Goal: Task Accomplishment & Management: Use online tool/utility

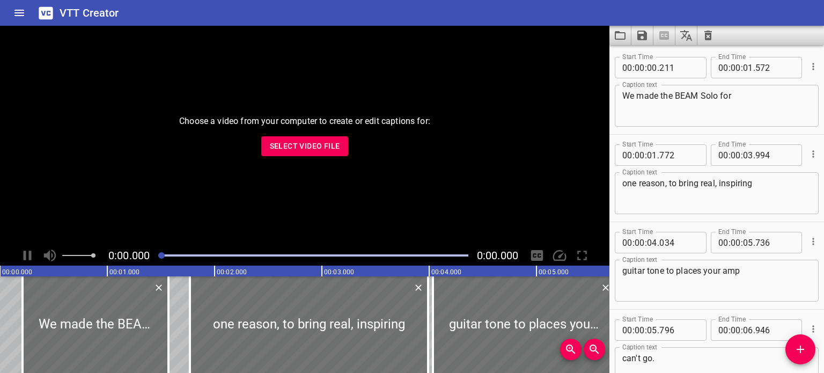
scroll to position [4609, 0]
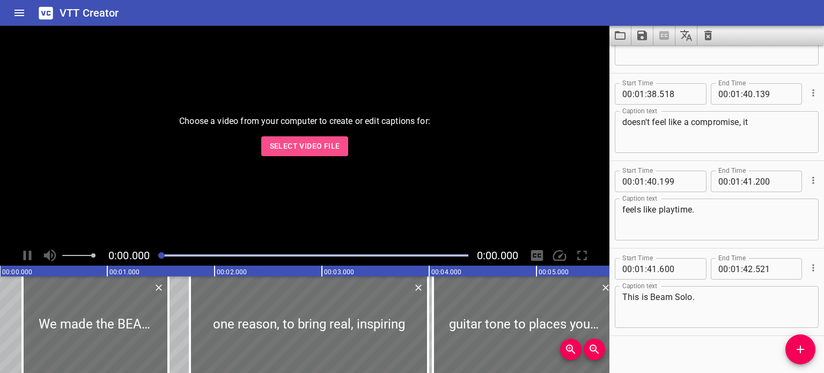
click at [296, 153] on button "Select Video File" at bounding box center [304, 146] width 87 height 20
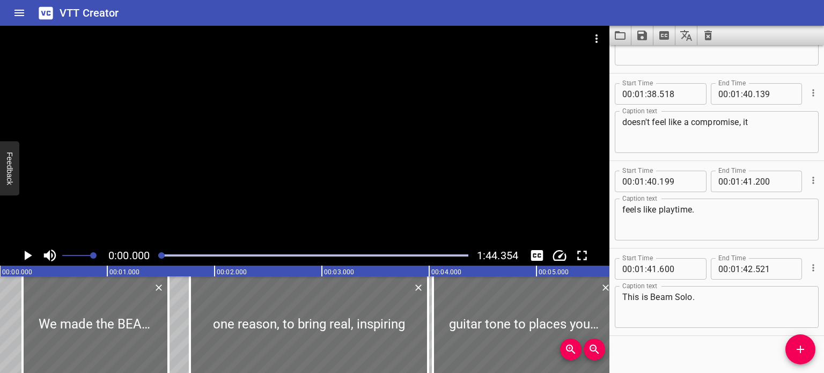
click at [706, 32] on icon "Clear captions" at bounding box center [708, 35] width 13 height 13
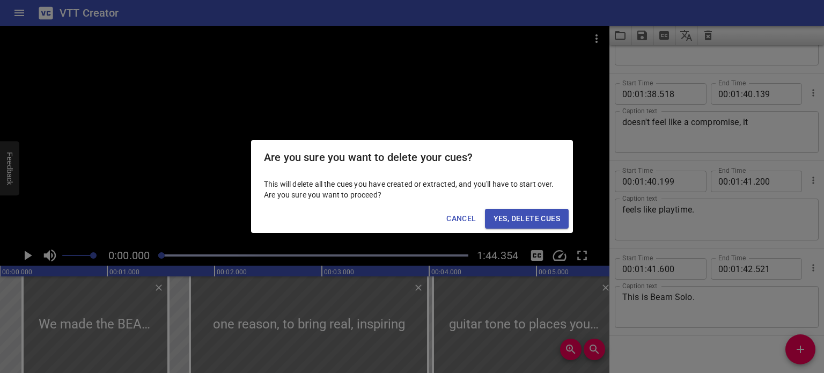
click at [521, 215] on span "Yes, Delete Cues" at bounding box center [527, 218] width 67 height 13
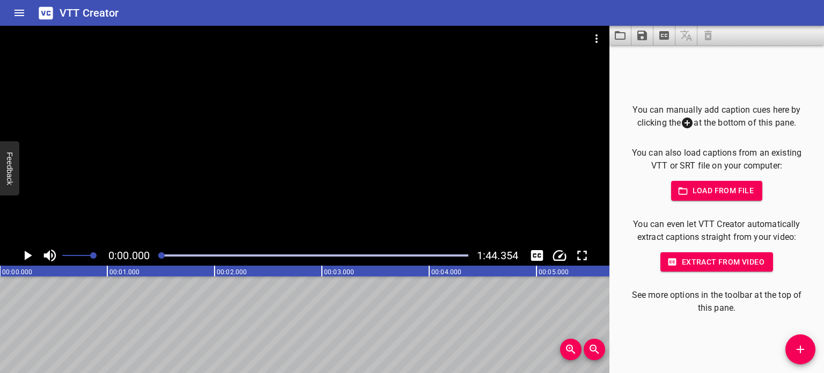
click at [715, 187] on span "Load from file" at bounding box center [717, 190] width 75 height 13
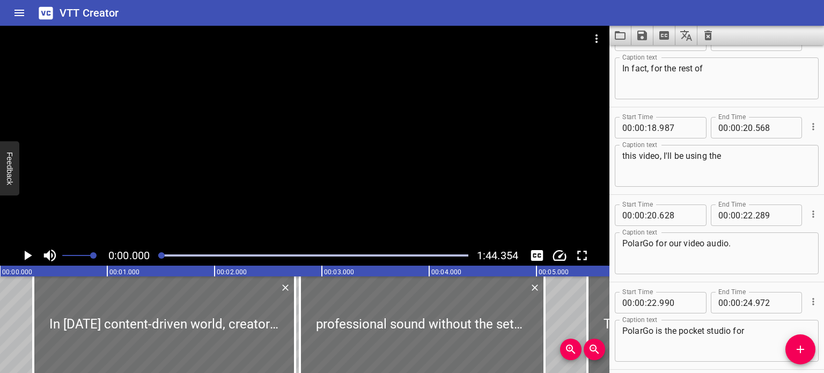
scroll to position [0, 0]
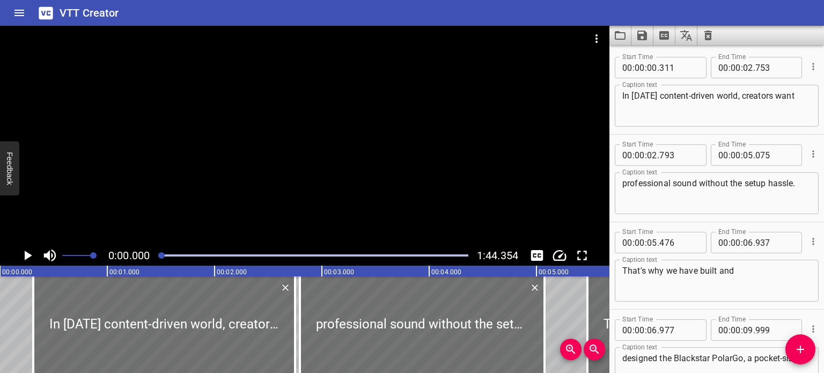
click at [26, 250] on icon "Play/Pause" at bounding box center [27, 255] width 16 height 16
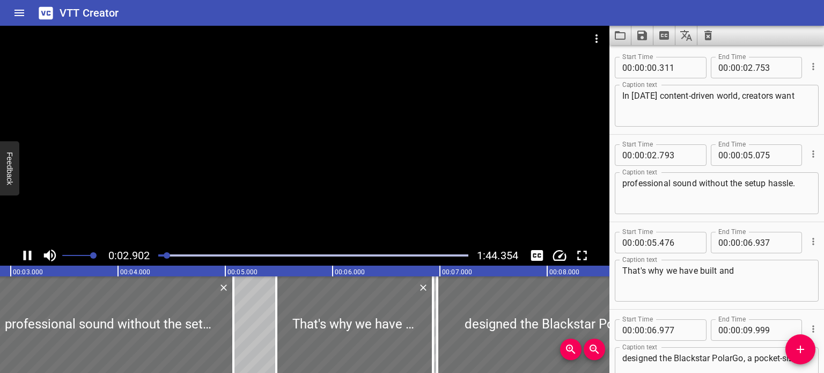
scroll to position [87, 0]
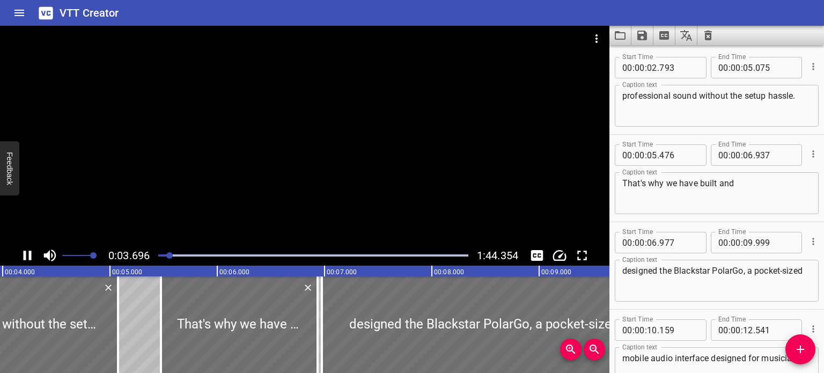
click at [17, 245] on button "Play/Pause" at bounding box center [27, 255] width 20 height 20
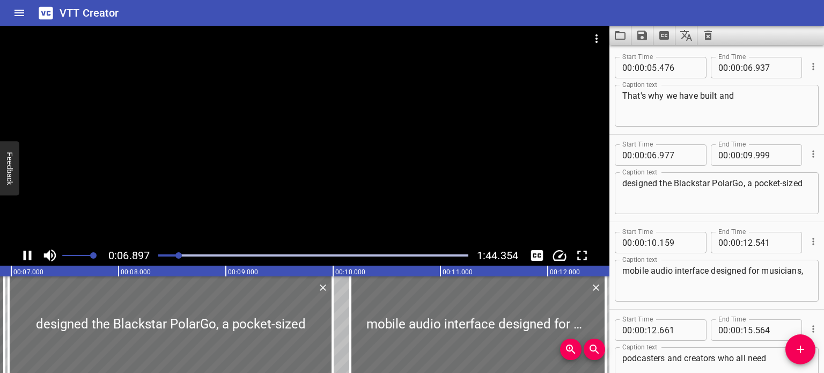
scroll to position [262, 0]
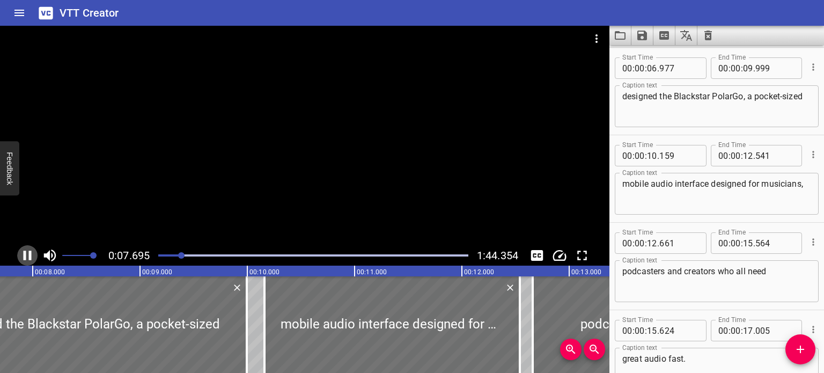
click at [36, 253] on button "Play/Pause" at bounding box center [27, 255] width 20 height 20
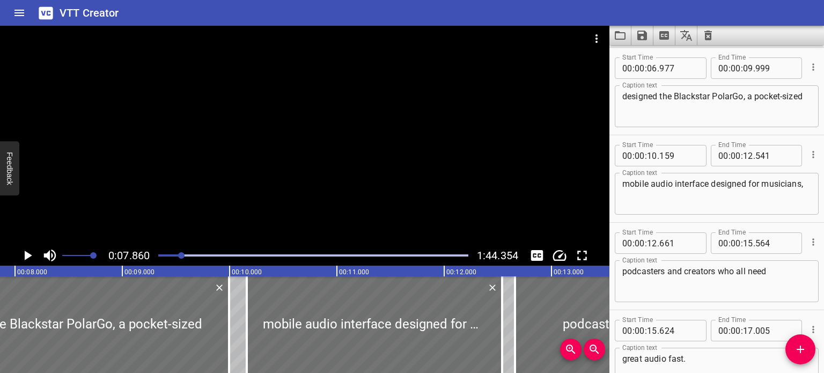
click at [736, 96] on textarea "designed the Blackstar PolarGo, a pocket-sized" at bounding box center [716, 106] width 189 height 31
type textarea "designed the Blackstar Polar Go, a pocket-sized"
click at [30, 256] on icon "Play/Pause" at bounding box center [29, 256] width 8 height 10
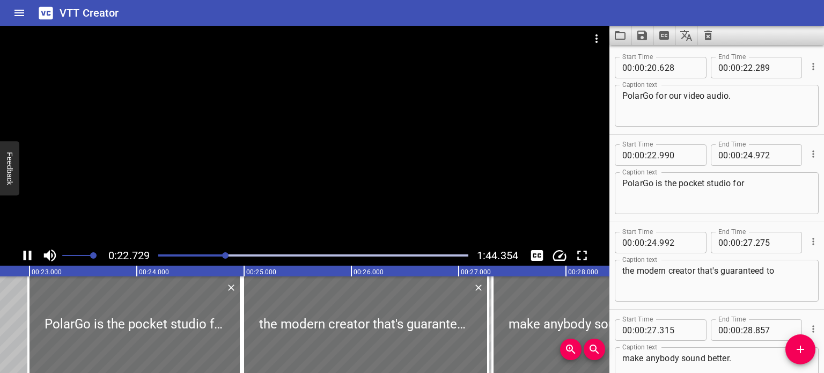
scroll to position [875, 0]
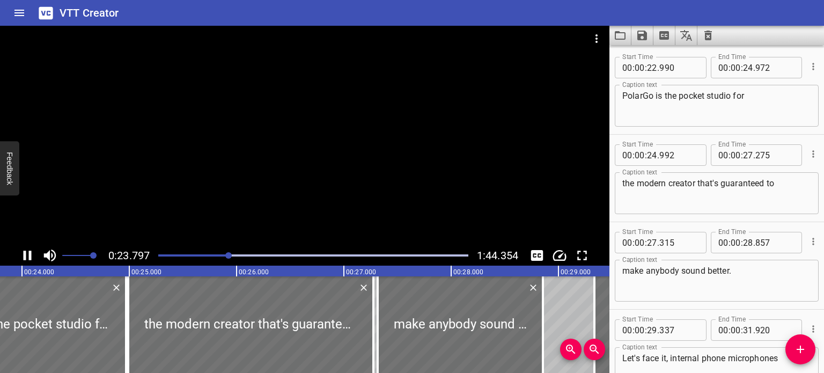
click at [27, 256] on icon "Play/Pause" at bounding box center [27, 255] width 16 height 16
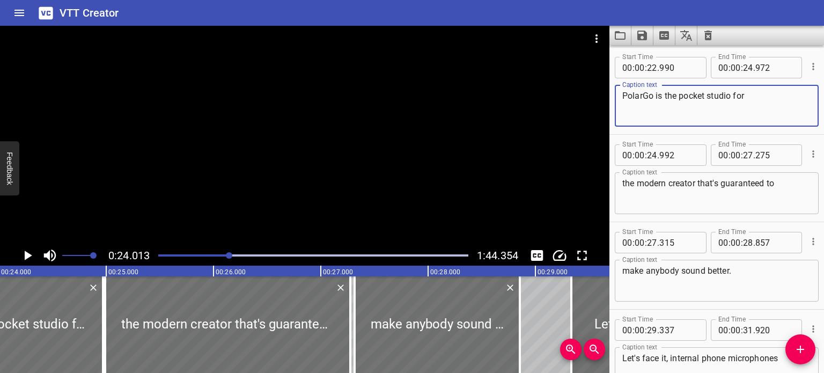
click at [642, 96] on textarea "PolarGo is the pocket studio for" at bounding box center [716, 106] width 189 height 31
type textarea "Polar Go is the pocket studio for"
click at [30, 250] on icon "Play/Pause" at bounding box center [27, 255] width 16 height 16
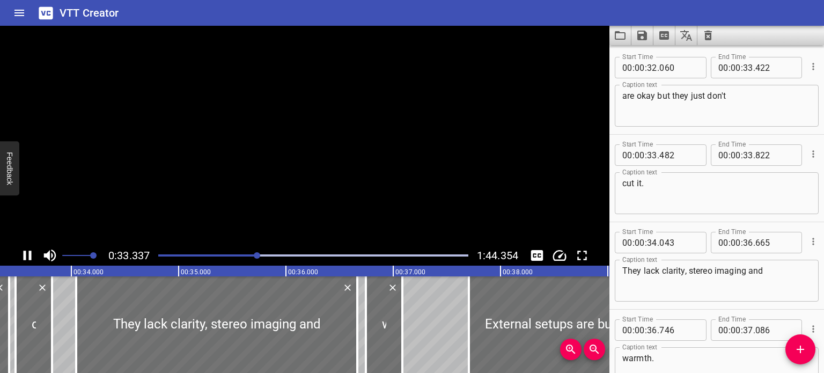
scroll to position [0, 0]
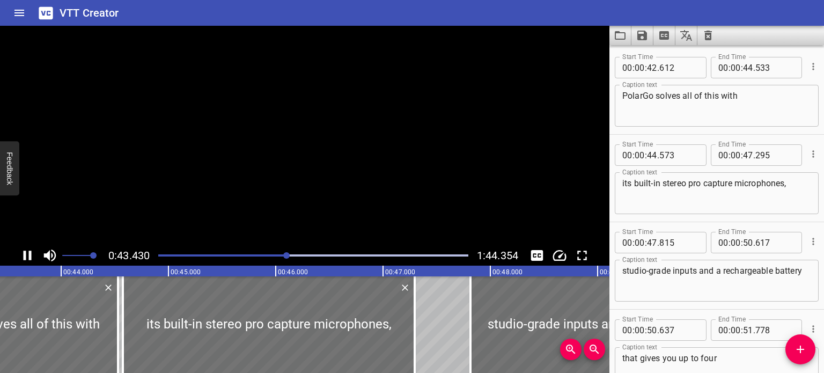
click at [28, 253] on icon "Play/Pause" at bounding box center [28, 256] width 8 height 10
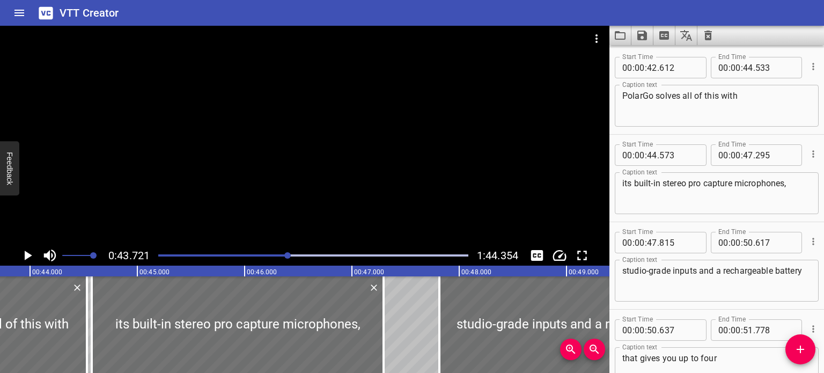
click at [644, 96] on textarea "PolarGo solves all of this with" at bounding box center [716, 106] width 189 height 31
type textarea "Polar Go solves all of this with"
click at [31, 252] on icon "Play/Pause" at bounding box center [27, 255] width 16 height 16
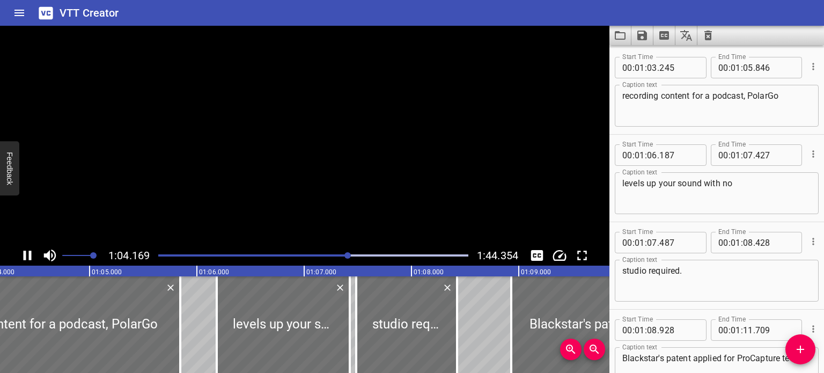
click at [25, 253] on icon "Play/Pause" at bounding box center [28, 256] width 8 height 10
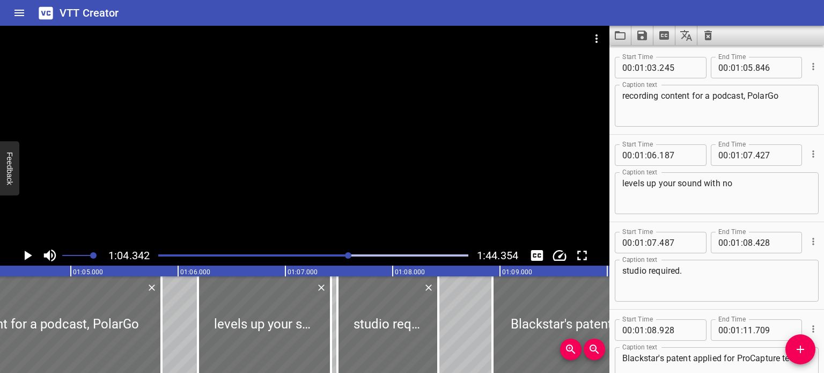
click at [771, 96] on textarea "recording content for a podcast, PolarGo" at bounding box center [716, 106] width 189 height 31
type textarea "recording content for a podcast, Polar Go"
click at [28, 250] on icon "Play/Pause" at bounding box center [27, 255] width 16 height 16
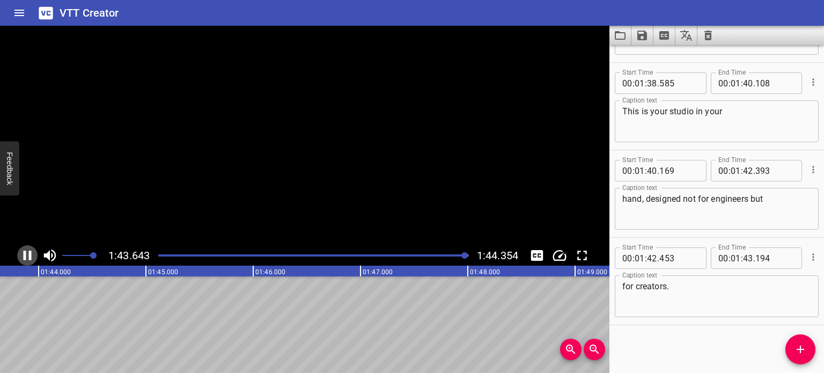
click at [28, 256] on icon "Play/Pause" at bounding box center [27, 255] width 16 height 16
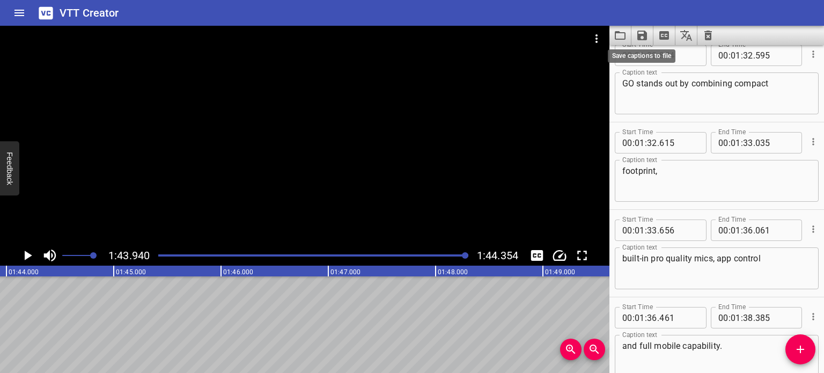
click at [643, 34] on icon "Save captions to file" at bounding box center [642, 36] width 10 height 10
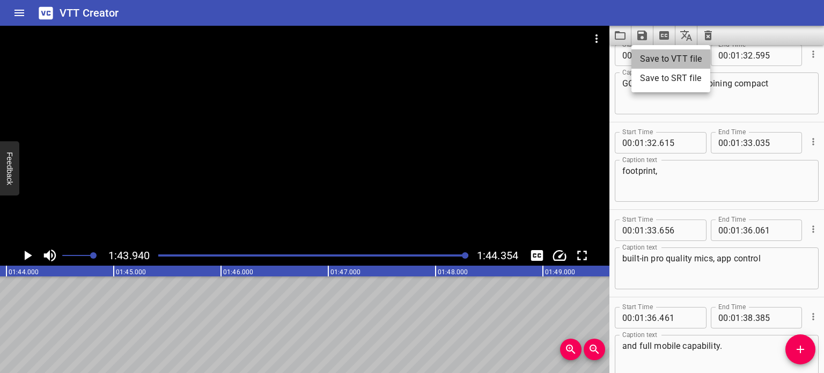
click at [659, 53] on li "Save to VTT file" at bounding box center [671, 58] width 79 height 19
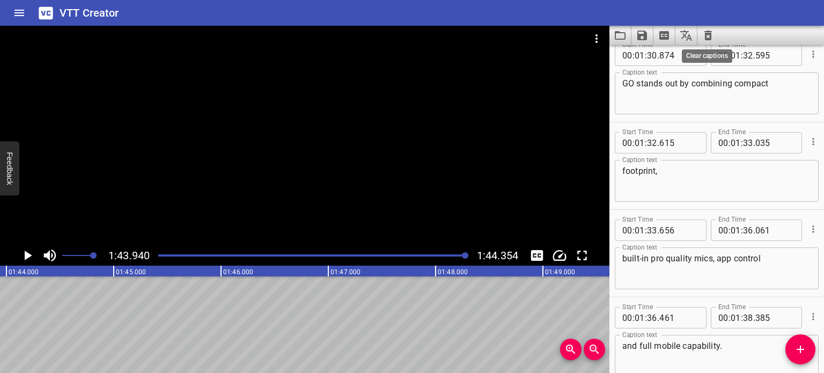
click at [706, 37] on icon "Clear captions" at bounding box center [709, 36] width 8 height 10
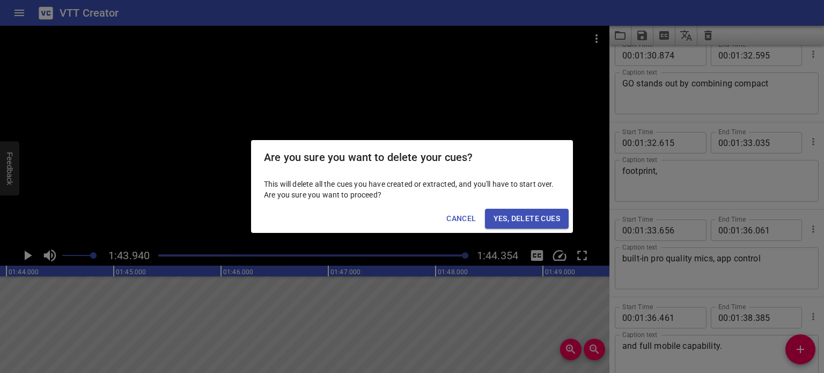
click at [505, 223] on span "Yes, Delete Cues" at bounding box center [527, 218] width 67 height 13
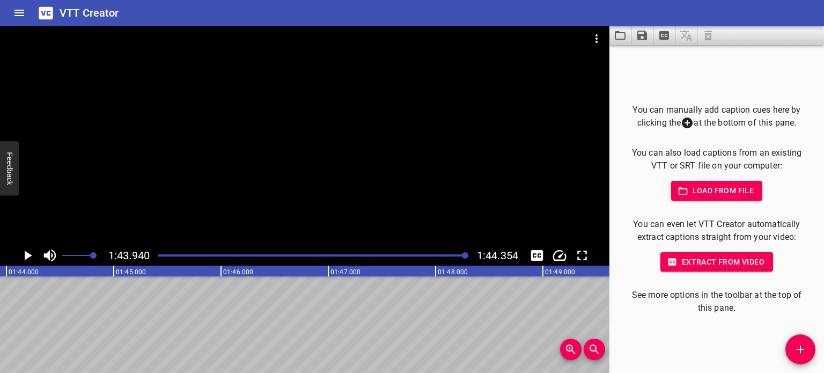
click at [36, 15] on icon at bounding box center [45, 13] width 19 height 19
click at [26, 16] on button "Home" at bounding box center [19, 13] width 26 height 26
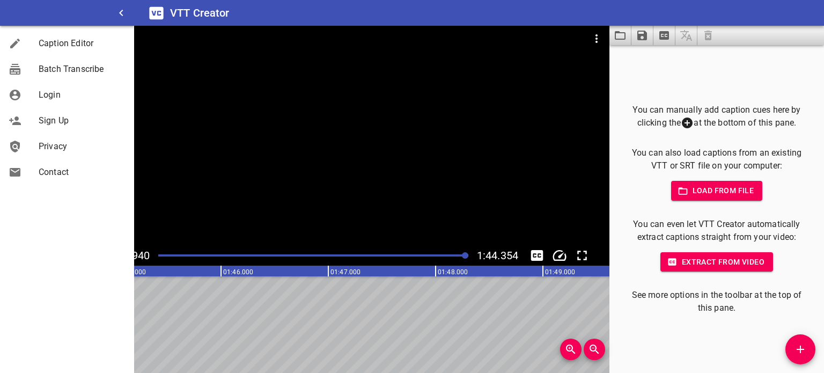
click at [146, 27] on div at bounding box center [305, 39] width 610 height 26
click at [273, 105] on div at bounding box center [305, 135] width 610 height 219
click at [204, 102] on div at bounding box center [305, 135] width 610 height 219
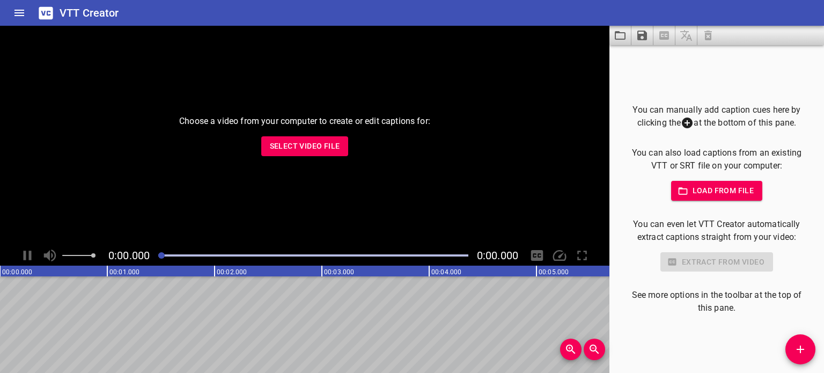
click at [302, 145] on span "Select Video File" at bounding box center [305, 146] width 70 height 13
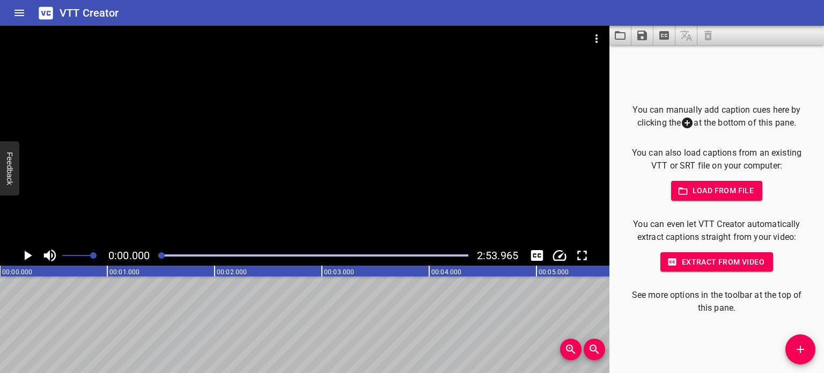
click at [735, 194] on span "Load from file" at bounding box center [717, 190] width 75 height 13
click at [745, 200] on button "Load from file" at bounding box center [717, 191] width 92 height 20
click at [724, 189] on span "Load from file" at bounding box center [717, 190] width 75 height 13
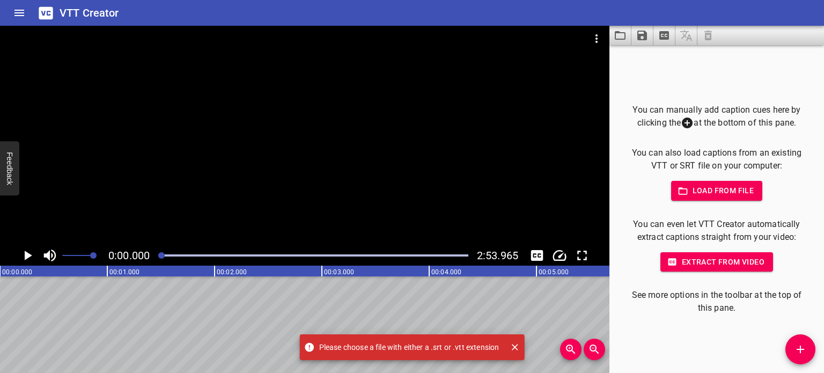
click at [732, 192] on span "Load from file" at bounding box center [717, 190] width 75 height 13
click at [736, 195] on span "Load from file" at bounding box center [717, 190] width 75 height 13
click at [747, 186] on span "Load from file" at bounding box center [717, 190] width 75 height 13
click at [700, 194] on span "Load from file" at bounding box center [717, 190] width 75 height 13
click at [707, 189] on span "Load from file" at bounding box center [717, 190] width 75 height 13
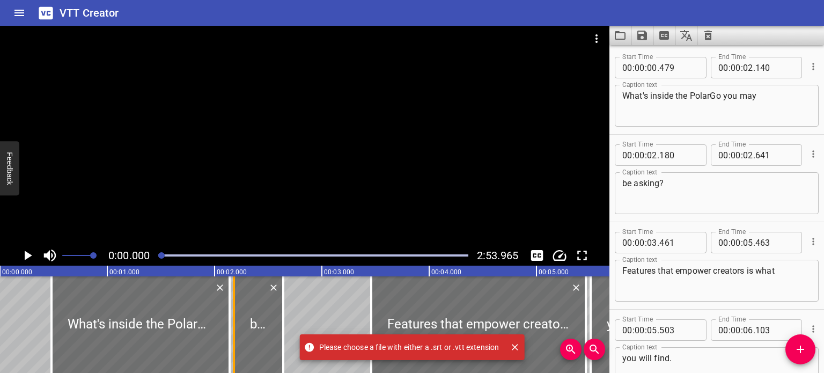
scroll to position [6534, 0]
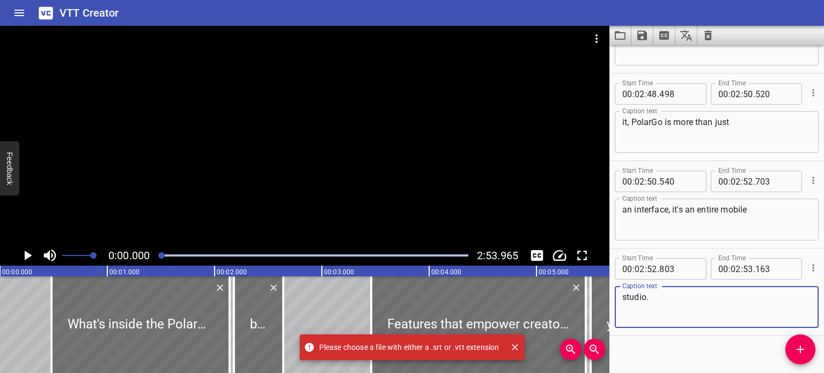
click at [30, 254] on icon "Play/Pause" at bounding box center [27, 255] width 16 height 16
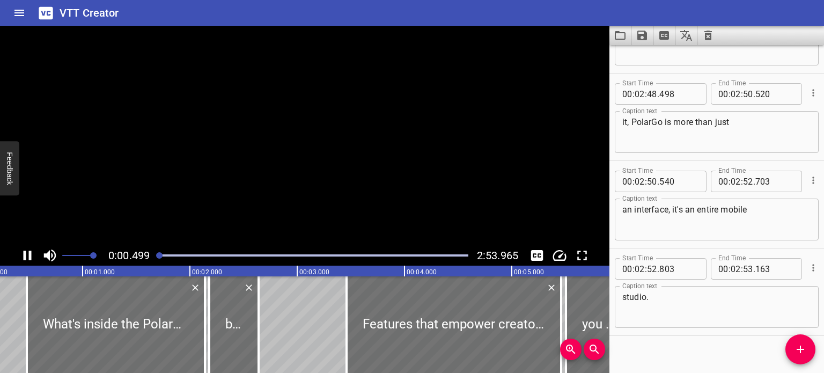
scroll to position [0, 0]
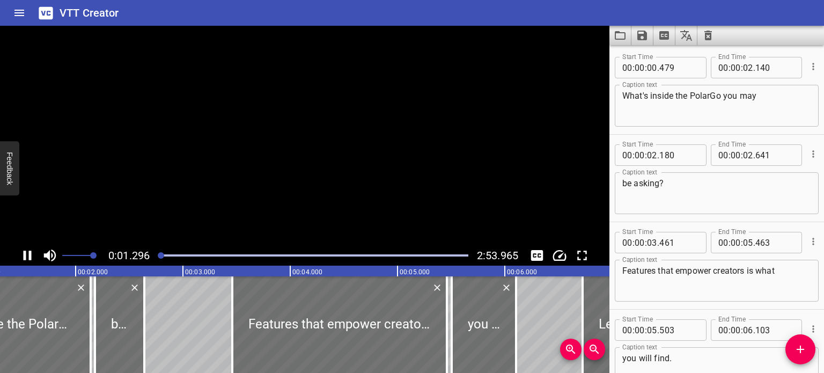
click at [30, 254] on icon "Play/Pause" at bounding box center [28, 256] width 8 height 10
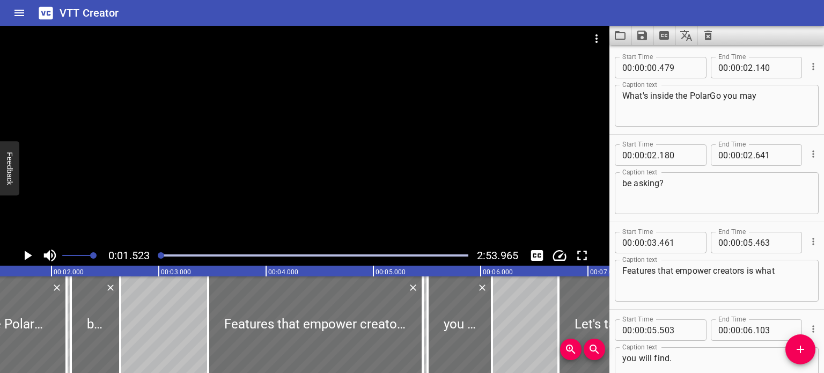
click at [710, 98] on textarea "What's inside the PolarGo you may" at bounding box center [716, 106] width 189 height 31
type textarea "What's inside the Polar Go you may"
click at [28, 256] on icon "Play/Pause" at bounding box center [29, 256] width 8 height 10
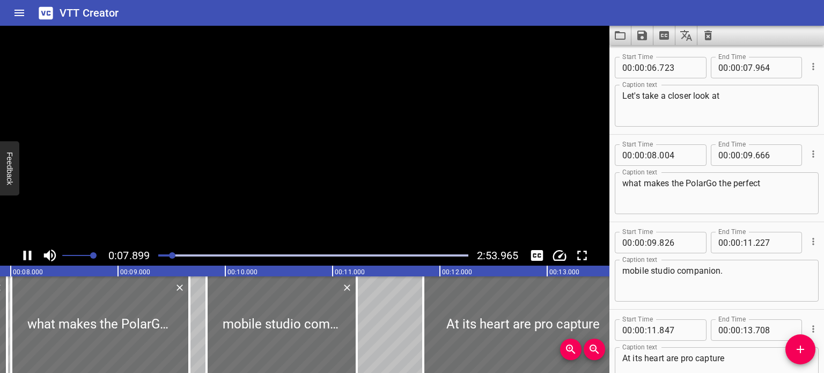
scroll to position [437, 0]
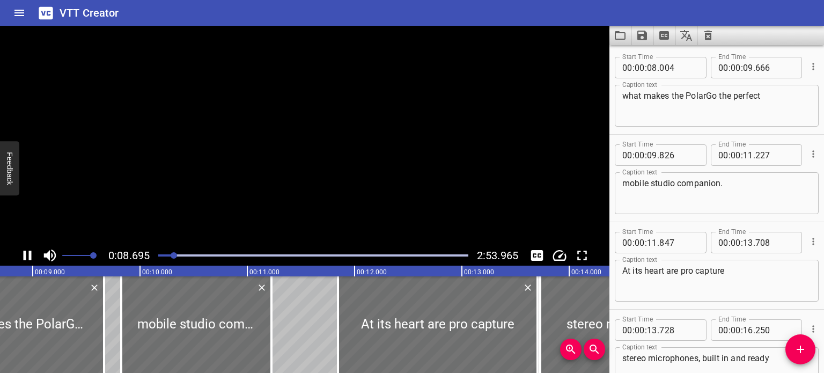
click at [29, 255] on icon "Play/Pause" at bounding box center [28, 256] width 8 height 10
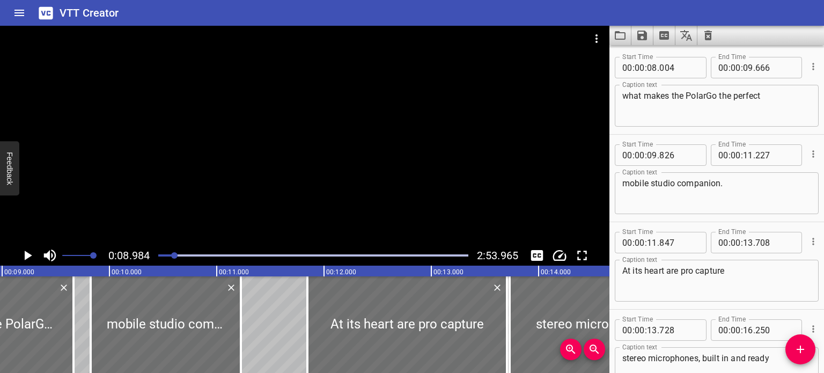
click at [705, 96] on textarea "what makes the PolarGo the perfect" at bounding box center [716, 106] width 189 height 31
click at [708, 99] on textarea "what makes the PolarGo the perfect" at bounding box center [716, 106] width 189 height 31
type textarea "what makes the Polar Go the perfect"
click at [32, 253] on icon "Play/Pause" at bounding box center [27, 255] width 16 height 16
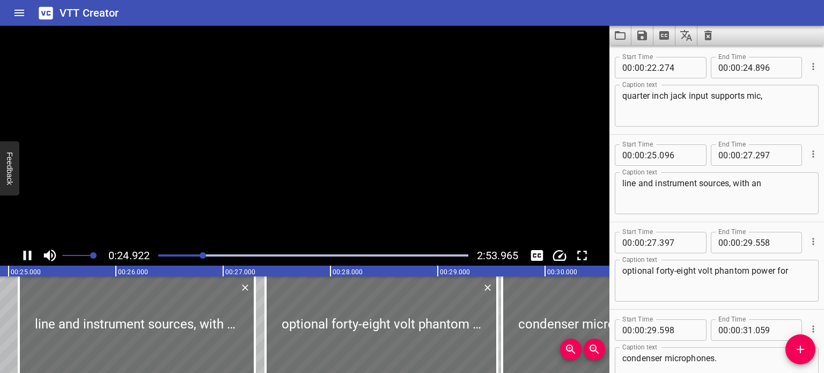
scroll to position [0, 0]
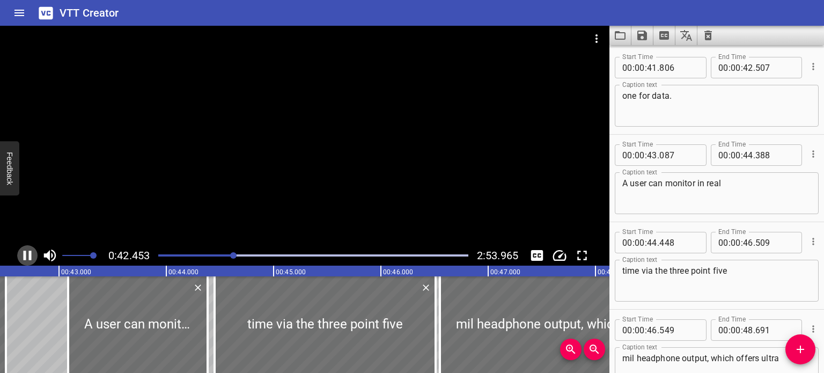
click at [24, 252] on icon "Play/Pause" at bounding box center [28, 256] width 8 height 10
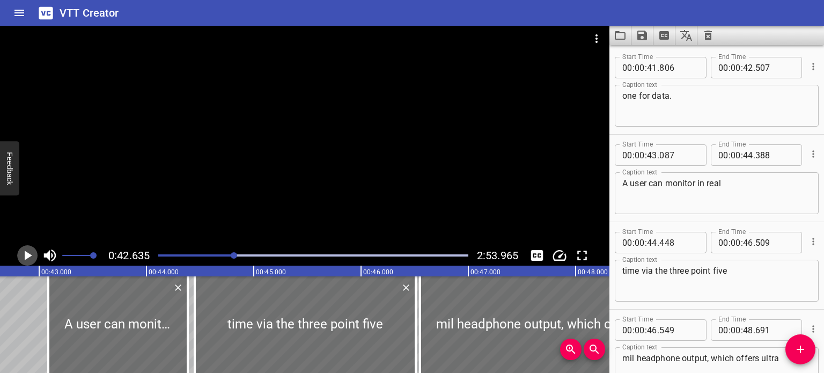
click at [24, 252] on icon "Play/Pause" at bounding box center [27, 255] width 16 height 16
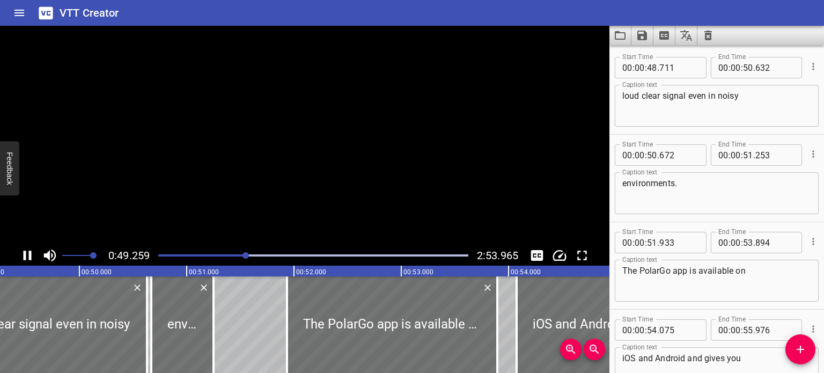
click at [24, 263] on button "Play/Pause" at bounding box center [27, 255] width 20 height 20
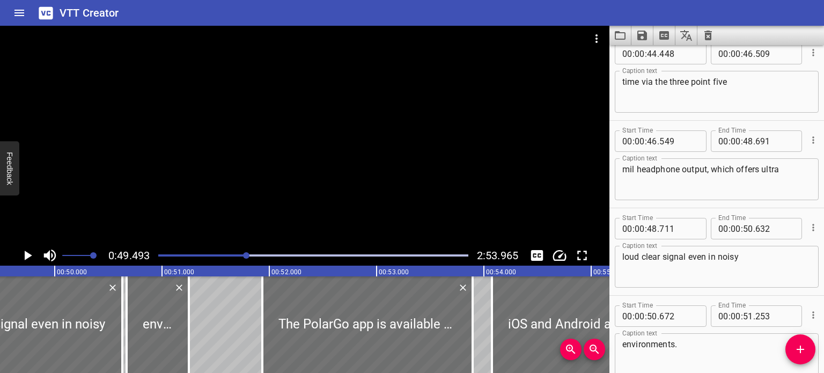
click at [34, 253] on icon "Play/Pause" at bounding box center [27, 255] width 16 height 16
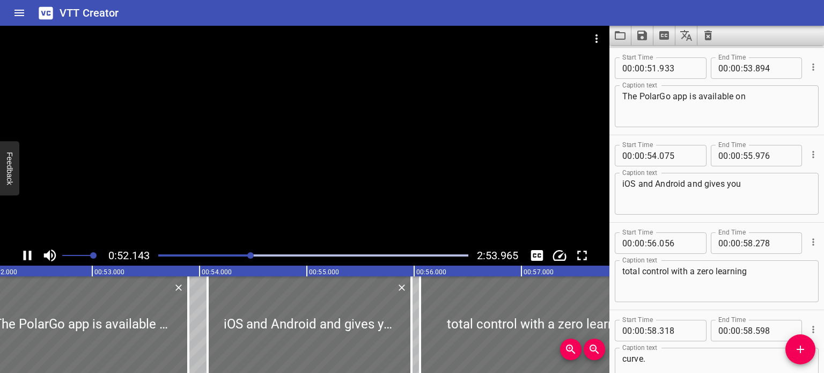
click at [24, 251] on icon "Play/Pause" at bounding box center [28, 256] width 8 height 10
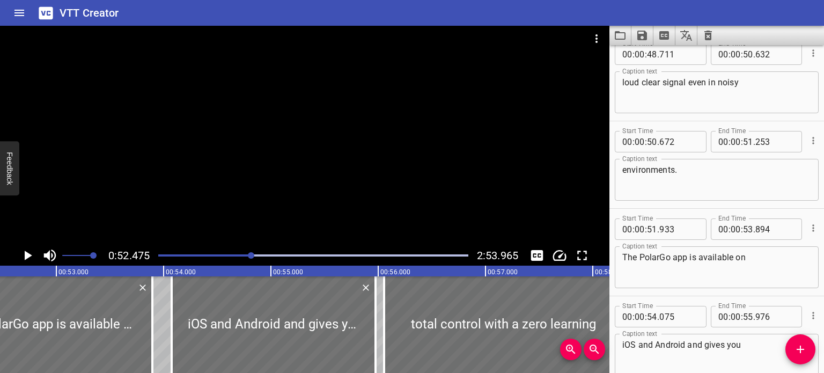
click at [658, 256] on textarea "The PolarGo app is available on" at bounding box center [716, 267] width 189 height 31
type textarea "The Polar Go app is available on"
click at [28, 259] on icon "Play/Pause" at bounding box center [27, 255] width 16 height 16
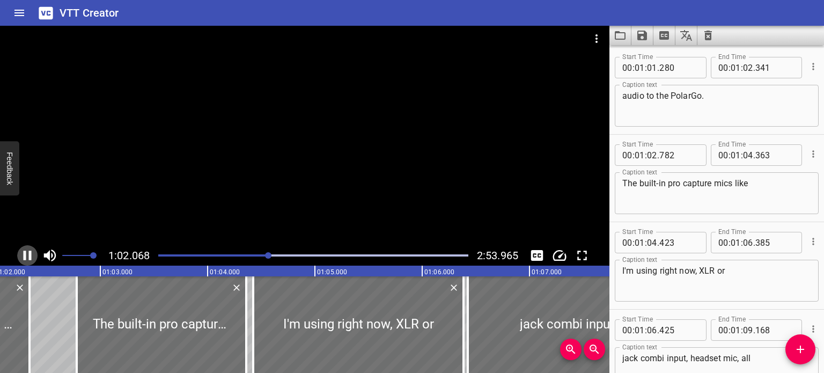
click at [25, 257] on icon "Play/Pause" at bounding box center [28, 256] width 8 height 10
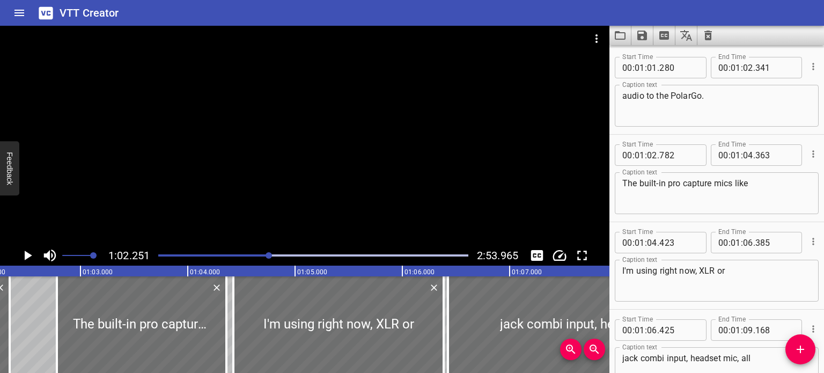
click at [693, 96] on textarea "audio to the PolarGo." at bounding box center [716, 106] width 189 height 31
type textarea "audio to the Polar Go."
click at [25, 251] on icon "Play/Pause" at bounding box center [27, 255] width 16 height 16
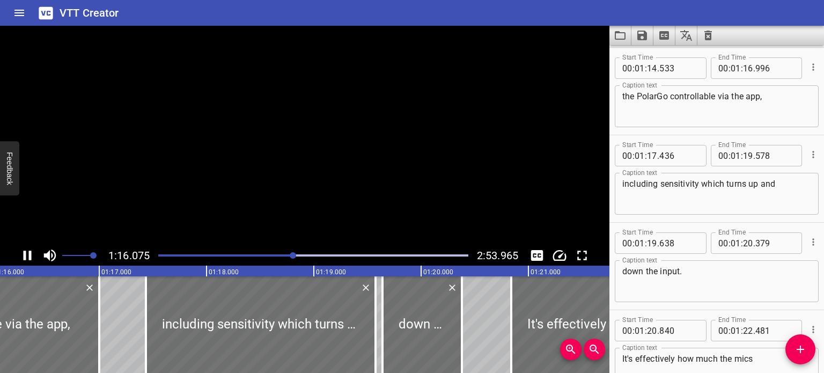
click at [19, 257] on icon "Play/Pause" at bounding box center [27, 255] width 16 height 16
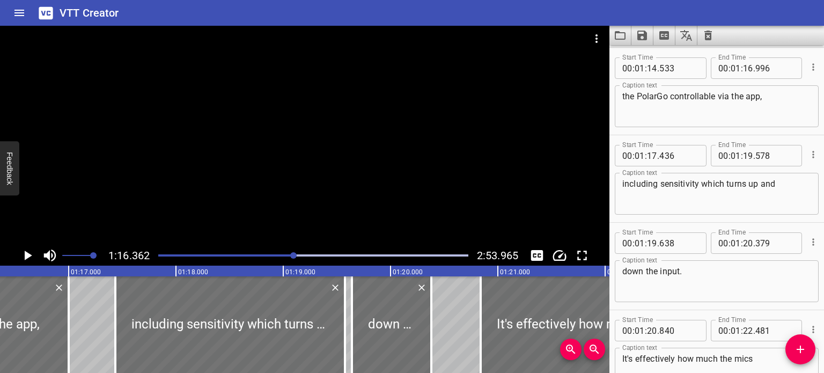
click at [656, 97] on textarea "the PolarGo controllable via the app," at bounding box center [716, 106] width 189 height 31
type textarea "the Polar Go controllable via the app,"
click at [434, 166] on div at bounding box center [305, 135] width 610 height 219
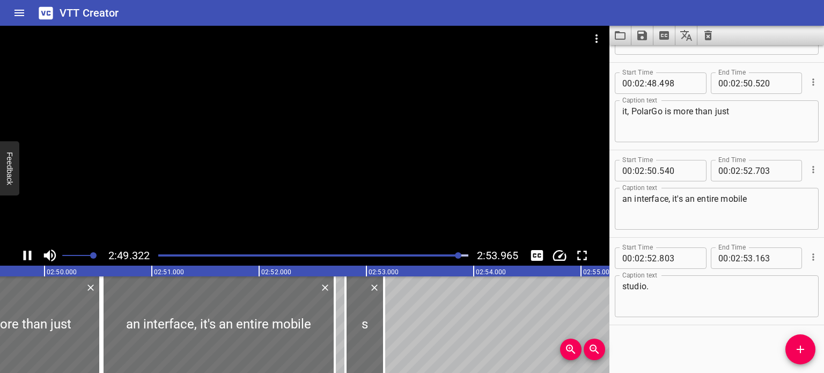
click at [316, 153] on div at bounding box center [305, 135] width 610 height 219
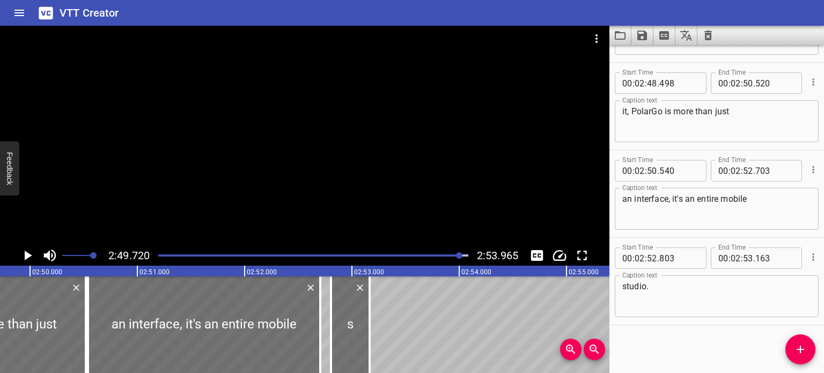
click at [651, 112] on textarea "it, PolarGo is more than just" at bounding box center [716, 121] width 189 height 31
type textarea "it, Polar Go is more than just"
click at [383, 105] on div at bounding box center [305, 135] width 610 height 219
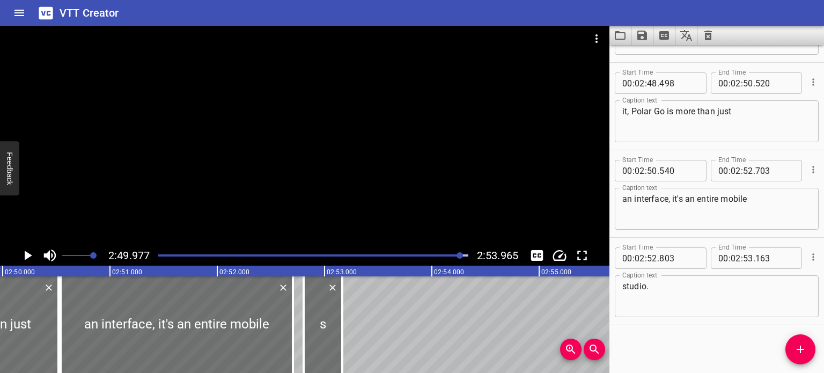
click at [383, 105] on div at bounding box center [305, 135] width 610 height 219
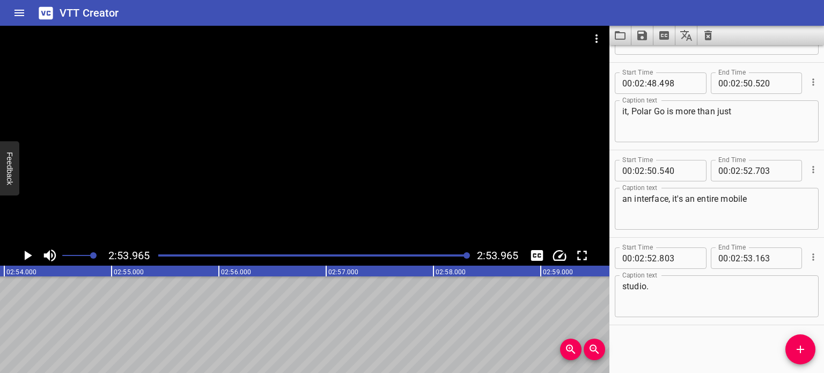
click at [328, 118] on div at bounding box center [305, 135] width 610 height 219
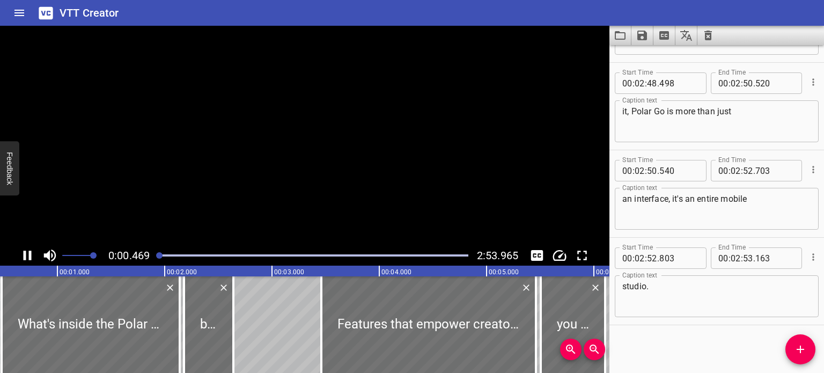
click at [328, 118] on video at bounding box center [305, 135] width 610 height 219
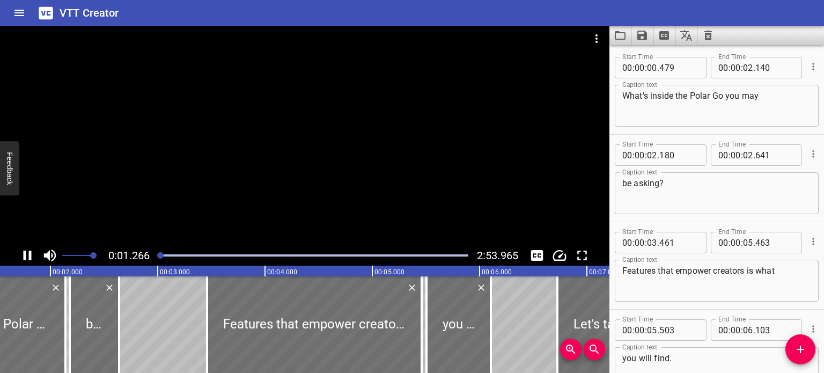
click at [281, 110] on div at bounding box center [305, 135] width 610 height 219
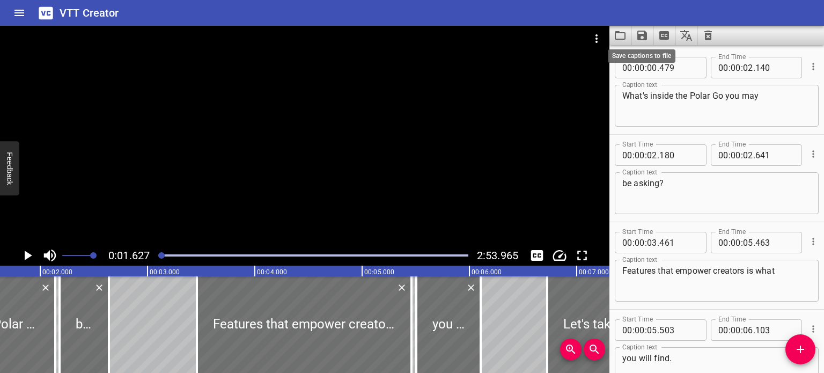
click at [642, 38] on icon "Save captions to file" at bounding box center [642, 35] width 13 height 13
click at [665, 62] on li "Save to VTT file" at bounding box center [671, 58] width 79 height 19
